Goal: Book appointment/travel/reservation

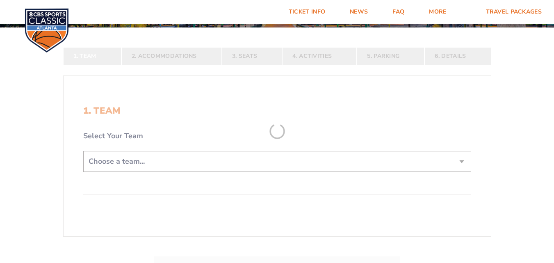
scroll to position [123, 0]
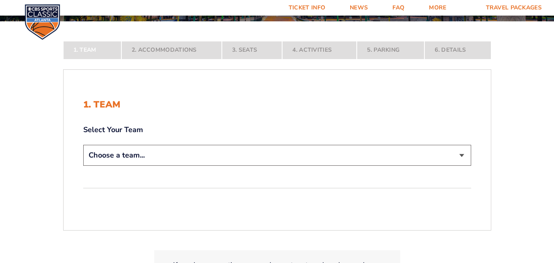
click at [461, 153] on select "Choose a team... [US_STATE] Wildcats [US_STATE] State Buckeyes [US_STATE] Tar H…" at bounding box center [277, 155] width 388 height 21
select select "12956"
click at [83, 166] on select "Choose a team... [US_STATE] Wildcats [US_STATE] State Buckeyes [US_STATE] Tar H…" at bounding box center [277, 155] width 388 height 21
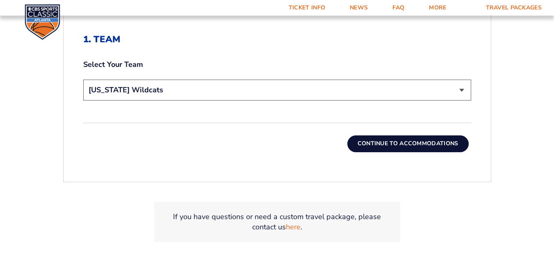
scroll to position [246, 0]
click at [396, 147] on button "Continue To Accommodations" at bounding box center [407, 143] width 121 height 16
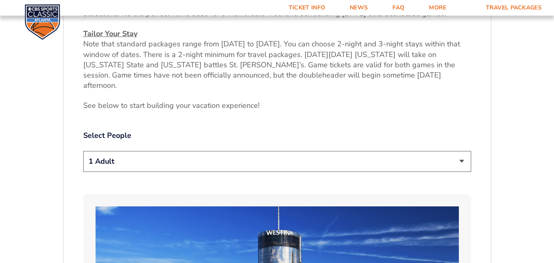
scroll to position [370, 0]
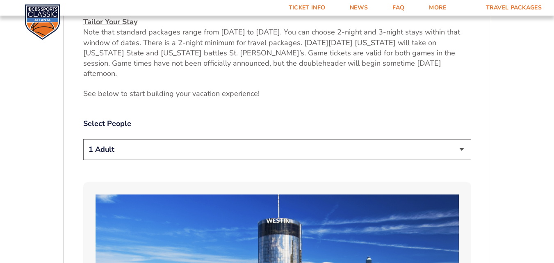
click at [464, 139] on select "1 Adult 2 Adults 3 Adults 4 Adults 2 Adults + 1 Child 2 Adults + 2 Children 2 A…" at bounding box center [277, 149] width 388 height 21
select select "2 Adults"
click at [83, 139] on select "1 Adult 2 Adults 3 Adults 4 Adults 2 Adults + 1 Child 2 Adults + 2 Children 2 A…" at bounding box center [277, 149] width 388 height 21
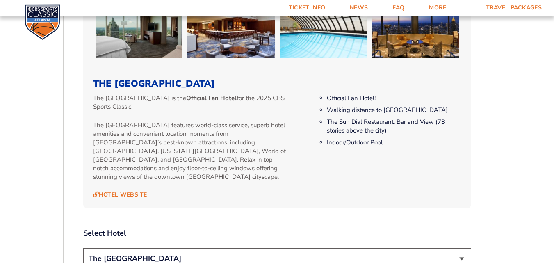
scroll to position [821, 0]
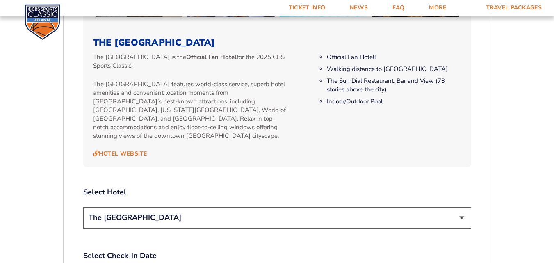
click at [462, 207] on select "The [GEOGRAPHIC_DATA]" at bounding box center [277, 217] width 388 height 21
click at [83, 207] on select "The [GEOGRAPHIC_DATA]" at bounding box center [277, 217] width 388 height 21
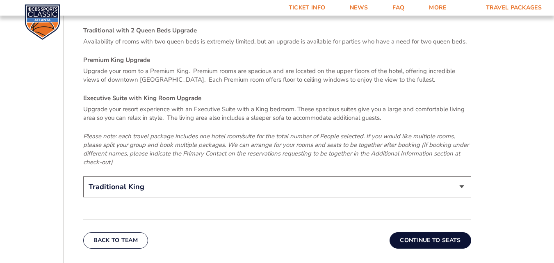
scroll to position [1354, 0]
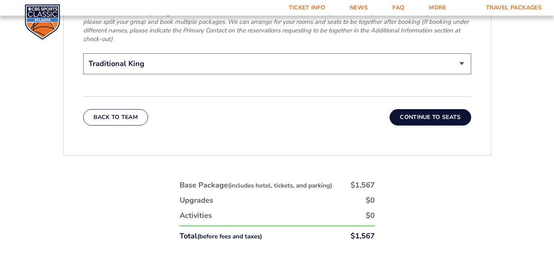
click at [428, 109] on button "Continue To Seats" at bounding box center [429, 117] width 81 height 16
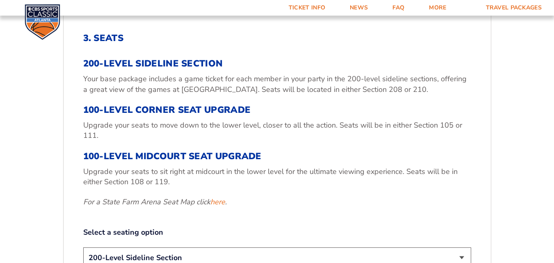
scroll to position [370, 0]
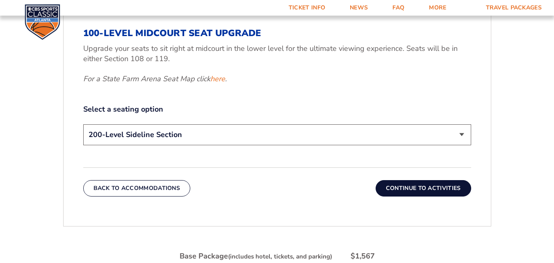
click at [419, 189] on button "Continue To Activities" at bounding box center [424, 188] width 96 height 16
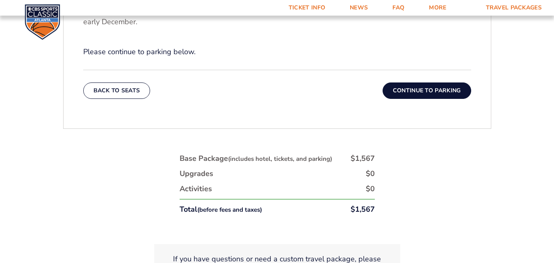
click at [418, 95] on button "Continue To Parking" at bounding box center [427, 90] width 89 height 16
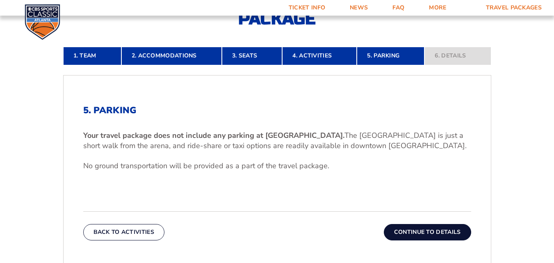
scroll to position [247, 0]
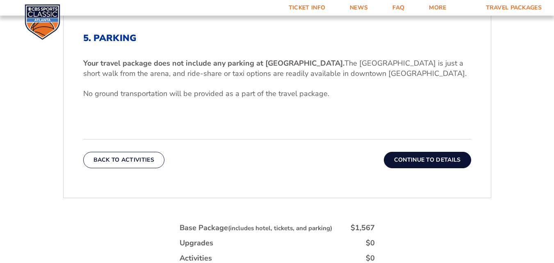
click at [426, 157] on button "Continue To Details" at bounding box center [427, 160] width 87 height 16
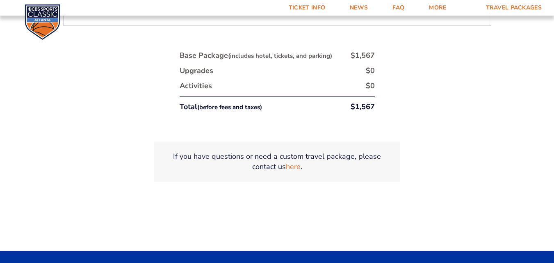
scroll to position [369, 0]
